Goal: Information Seeking & Learning: Find specific fact

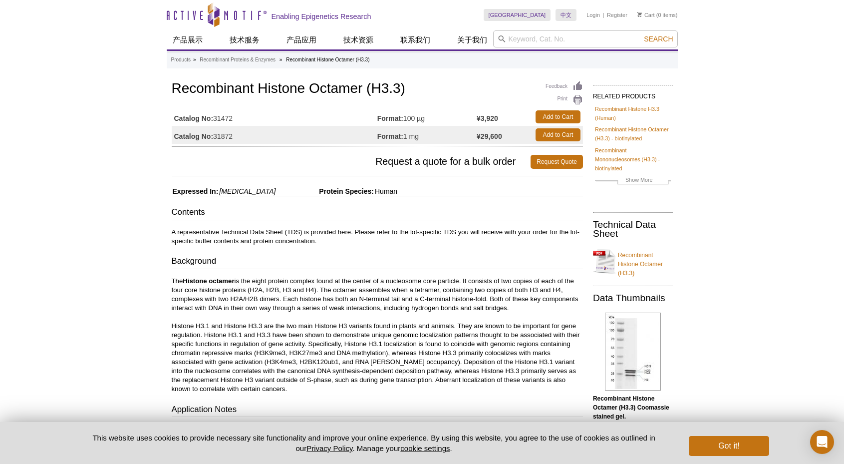
click at [408, 87] on h1 "Recombinant Histone Octamer (H3.3)" at bounding box center [377, 89] width 411 height 17
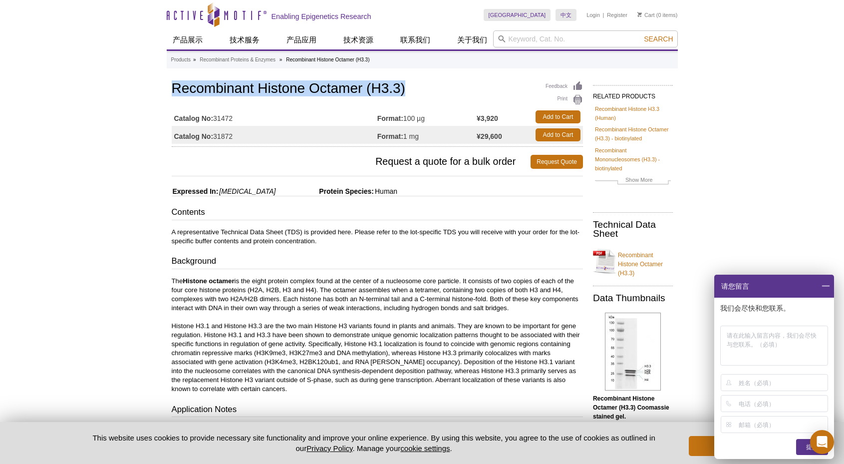
drag, startPoint x: 408, startPoint y: 90, endPoint x: 173, endPoint y: 84, distance: 235.3
click at [173, 84] on h1 "Recombinant Histone Octamer (H3.3)" at bounding box center [377, 89] width 411 height 17
copy h1 "Recombinant Histone Octamer (H3.3)"
click at [243, 113] on td "Catalog No: 31472" at bounding box center [275, 117] width 206 height 18
drag, startPoint x: 233, startPoint y: 117, endPoint x: 215, endPoint y: 117, distance: 17.5
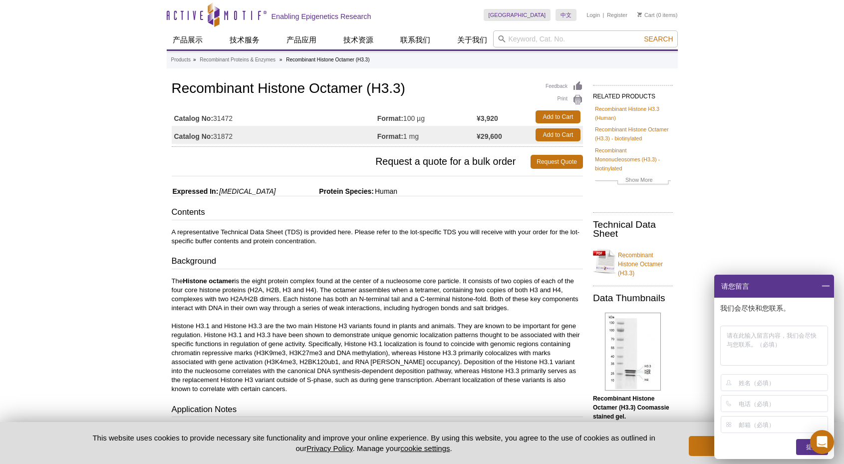
click at [215, 117] on td "Catalog No: 31472" at bounding box center [275, 117] width 206 height 18
copy td "31472"
drag, startPoint x: 405, startPoint y: 118, endPoint x: 428, endPoint y: 118, distance: 22.5
click at [428, 118] on td "Format: 100 µg" at bounding box center [427, 117] width 99 height 18
copy td "100 µg"
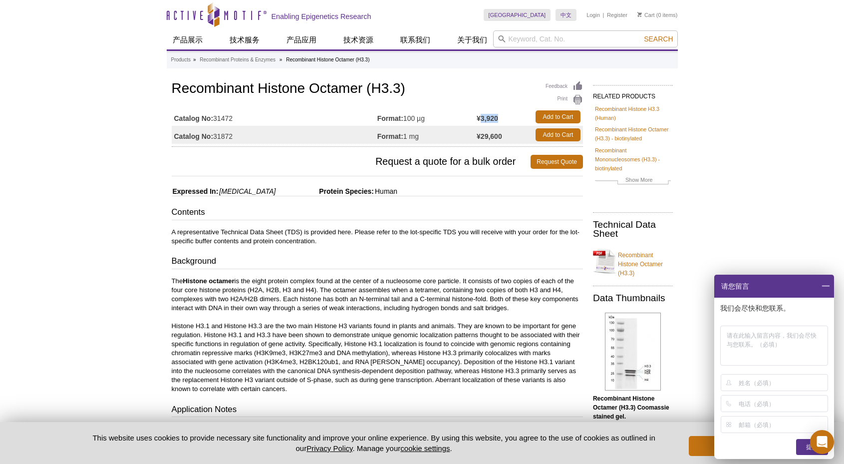
drag, startPoint x: 505, startPoint y: 119, endPoint x: 482, endPoint y: 117, distance: 23.6
click at [482, 117] on td "¥3,920" at bounding box center [504, 117] width 54 height 18
copy strong "3,920"
click at [304, 110] on td "Catalog No: 31472" at bounding box center [275, 117] width 206 height 18
click at [423, 272] on div "Contents A representative Technical Data Sheet (TDS) is provided here. Please r…" at bounding box center [377, 378] width 411 height 344
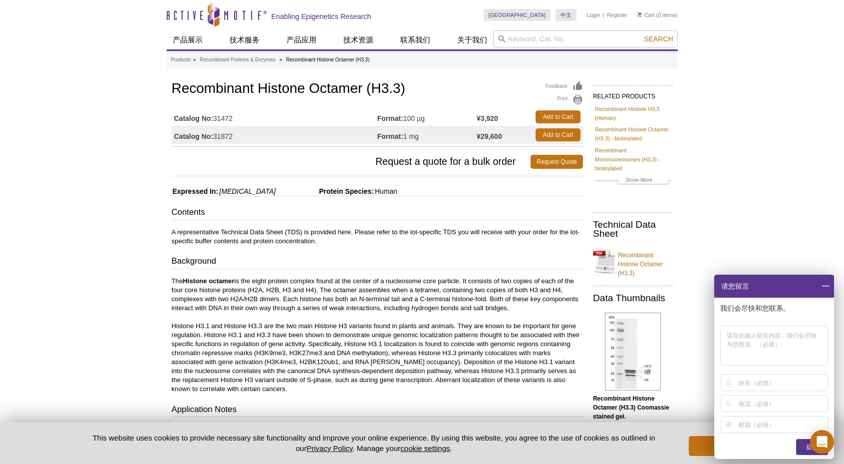
click at [73, 175] on div "Active Motif Logo Enabling Epigenetics Research 0 Search Skip to content Active…" at bounding box center [422, 411] width 844 height 822
click at [788, 135] on div "Active Motif Logo Enabling Epigenetics Research 0 Search Skip to content Active…" at bounding box center [422, 411] width 844 height 822
click at [784, 139] on div "Active Motif Logo Enabling Epigenetics Research 0 Search Skip to content Active…" at bounding box center [422, 411] width 844 height 822
click at [784, 141] on div "Active Motif Logo Enabling Epigenetics Research 0 Search Skip to content Active…" at bounding box center [422, 411] width 844 height 822
click at [794, 140] on div "Active Motif Logo Enabling Epigenetics Research 0 Search Skip to content Active…" at bounding box center [422, 411] width 844 height 822
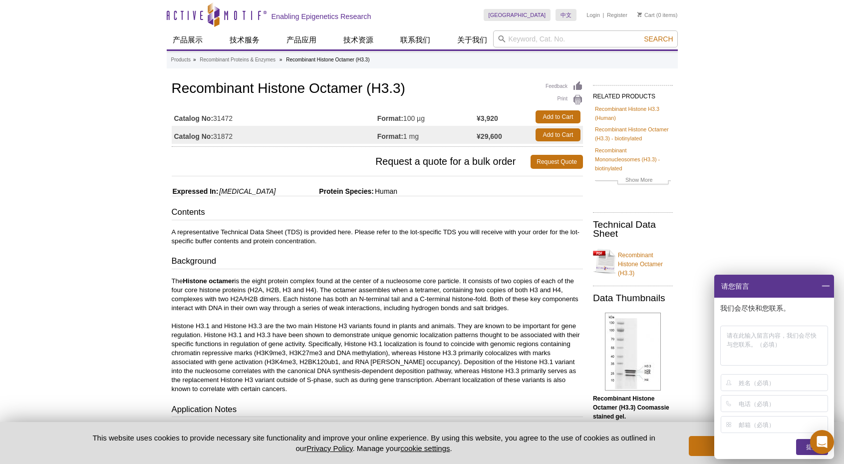
click at [827, 286] on span at bounding box center [825, 286] width 17 height 23
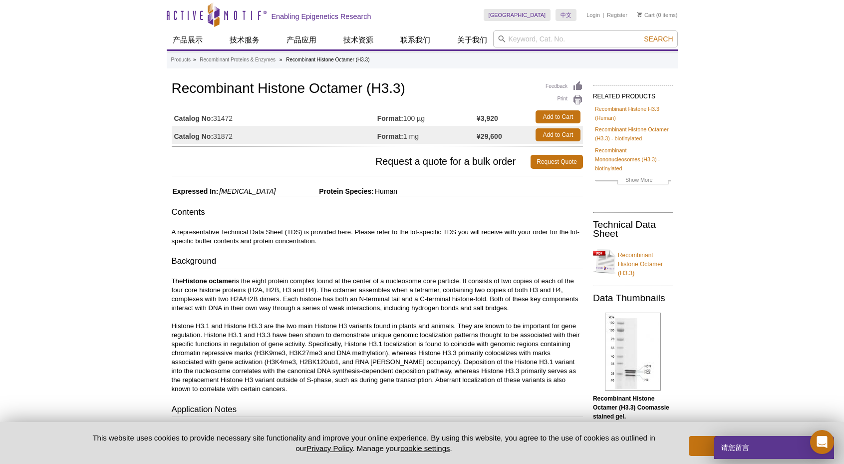
click at [794, 229] on div "Active Motif Logo Enabling Epigenetics Research 0 Search Skip to content Active…" at bounding box center [422, 411] width 844 height 822
